Goal: Task Accomplishment & Management: Use online tool/utility

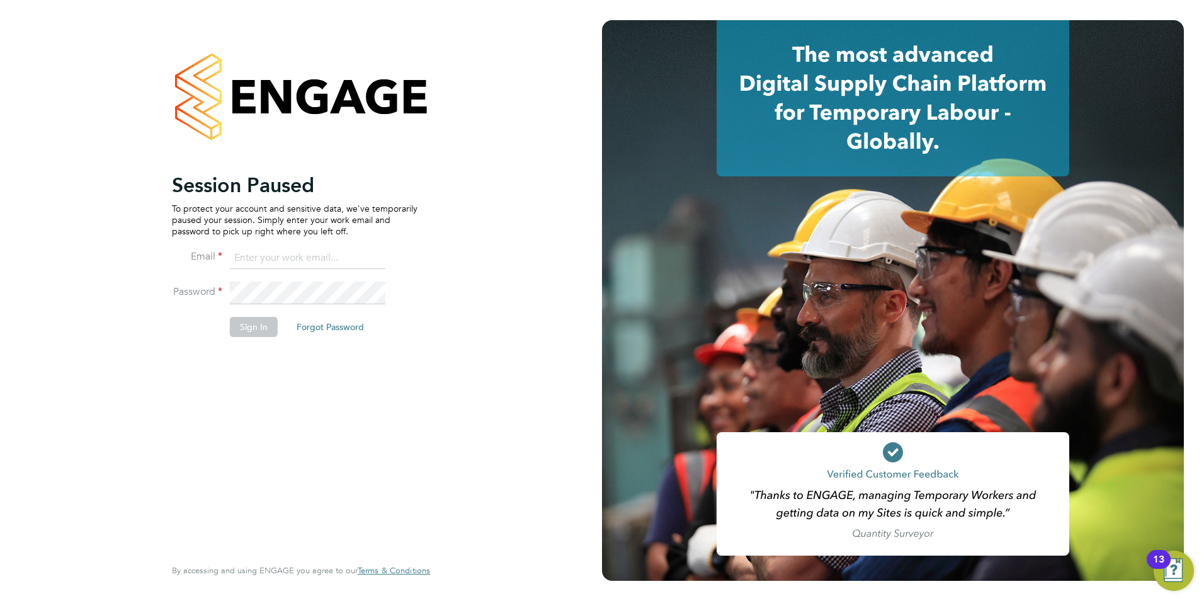
type input "lauren.bowron@pcrnet.co.uk"
click at [278, 321] on li "Sign In Forgot Password" at bounding box center [295, 333] width 246 height 33
click at [272, 324] on button "Sign In" at bounding box center [254, 327] width 48 height 20
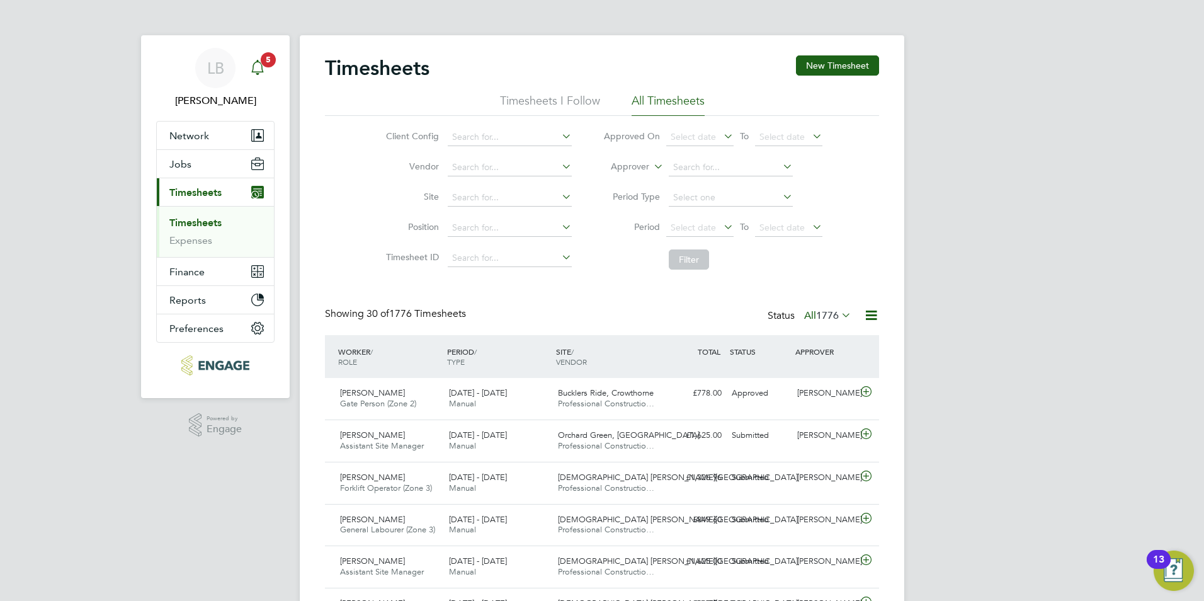
click at [263, 68] on icon "Main navigation" at bounding box center [257, 67] width 15 height 15
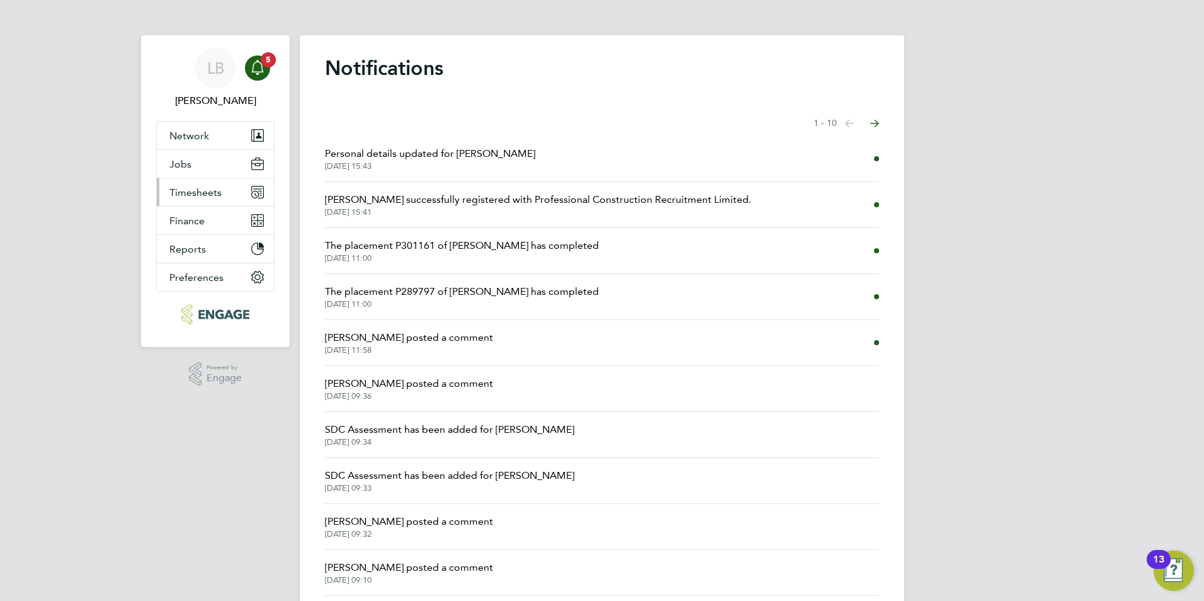
click at [211, 195] on span "Timesheets" at bounding box center [195, 192] width 52 height 12
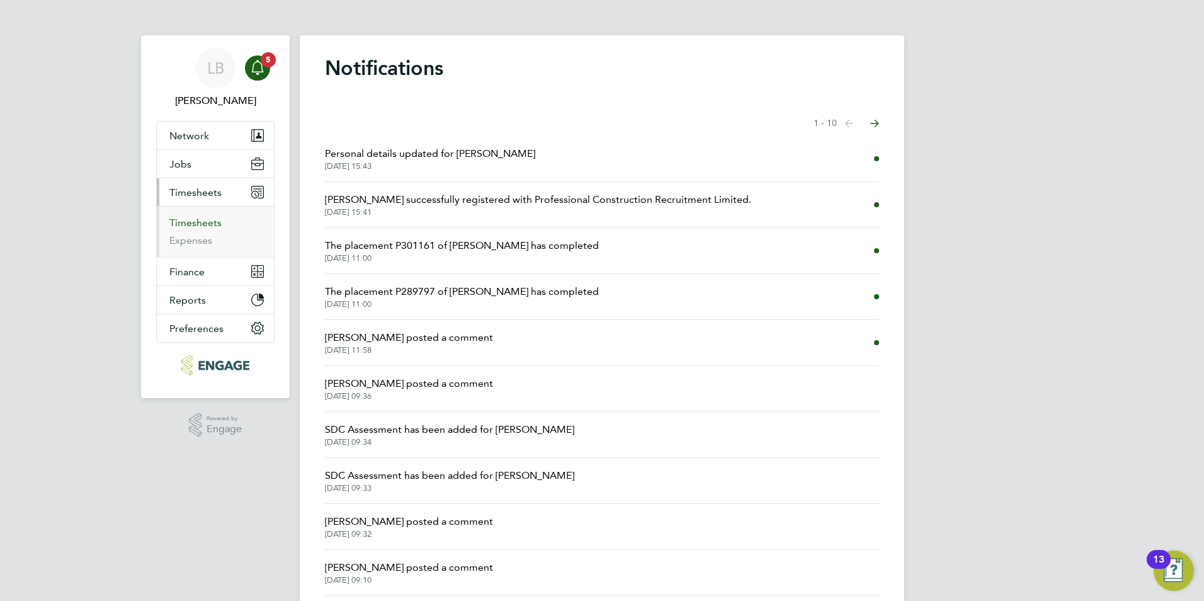
click at [208, 224] on link "Timesheets" at bounding box center [195, 223] width 52 height 12
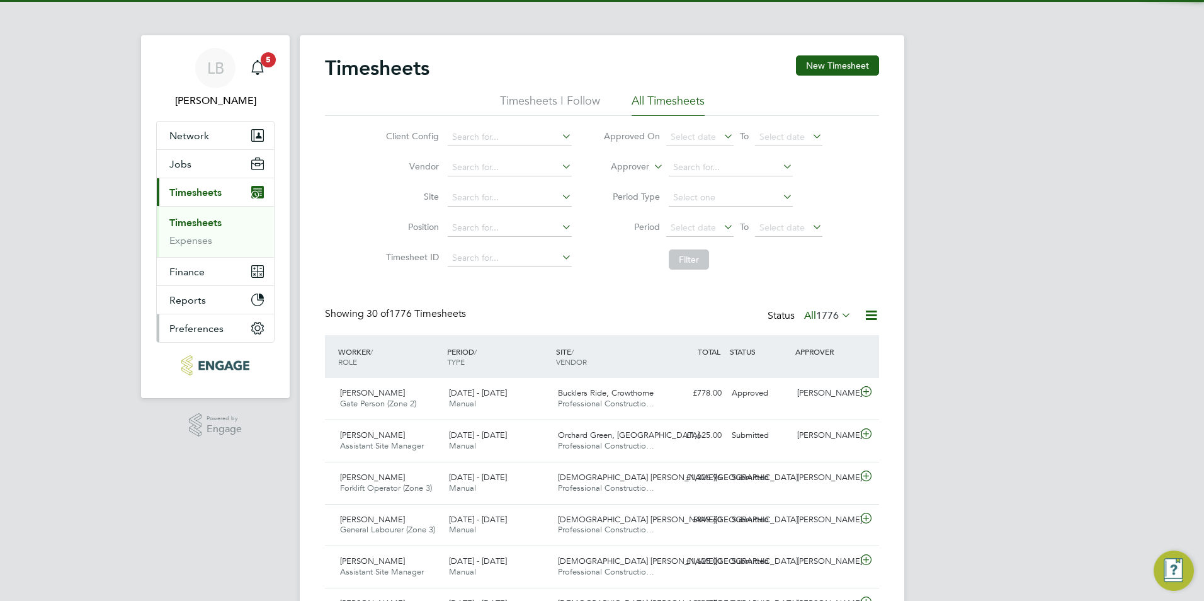
scroll to position [32, 110]
